Goal: Find specific page/section: Find specific page/section

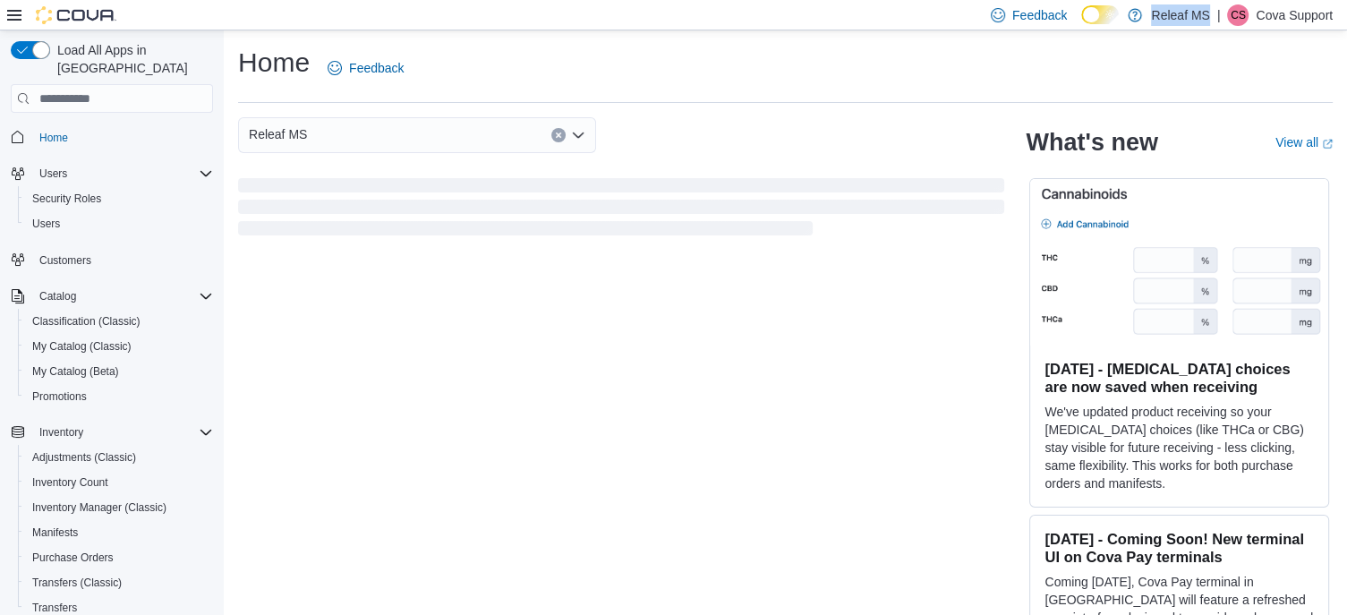
drag, startPoint x: 1148, startPoint y: 11, endPoint x: 1206, endPoint y: 14, distance: 58.3
click at [1206, 14] on div "Feedback Dark Mode Releaf MS | [PERSON_NAME] Support" at bounding box center [1157, 15] width 349 height 36
copy p "Releaf MS"
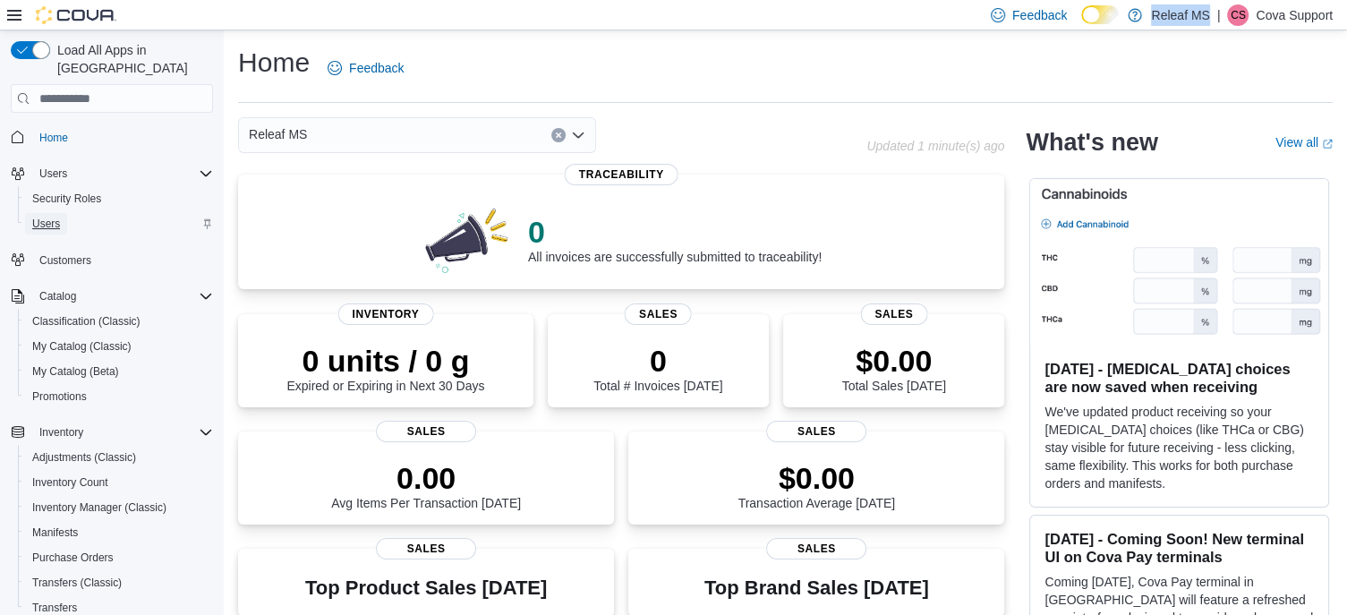
click at [43, 217] on span "Users" at bounding box center [46, 224] width 28 height 14
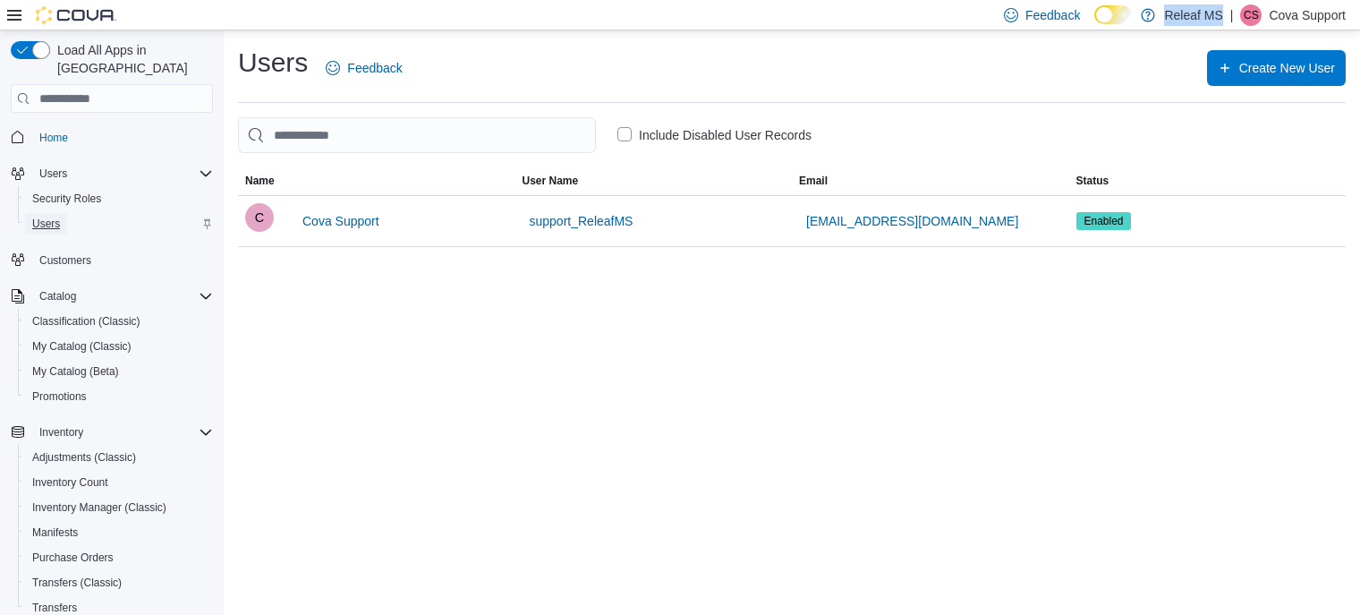
click at [54, 213] on span "Users" at bounding box center [46, 223] width 28 height 21
click at [1297, 12] on p "Cova Support" at bounding box center [1307, 14] width 77 height 21
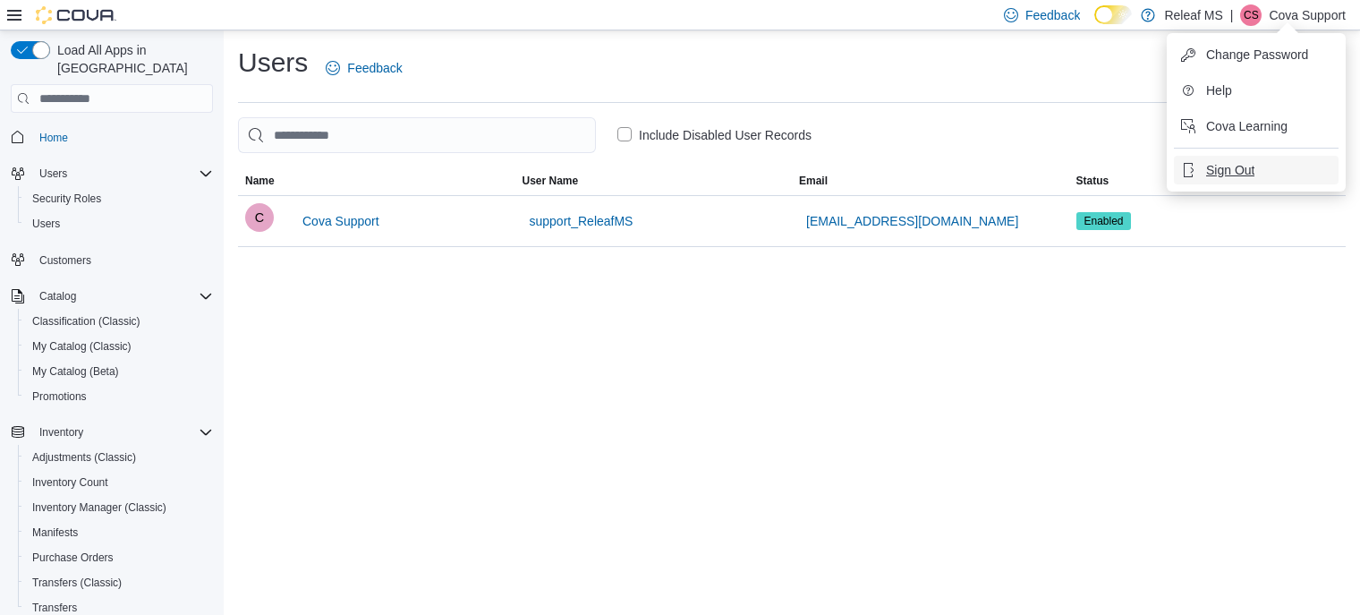
click at [1226, 167] on span "Sign Out" at bounding box center [1230, 170] width 48 height 18
